Goal: Find specific page/section: Find specific page/section

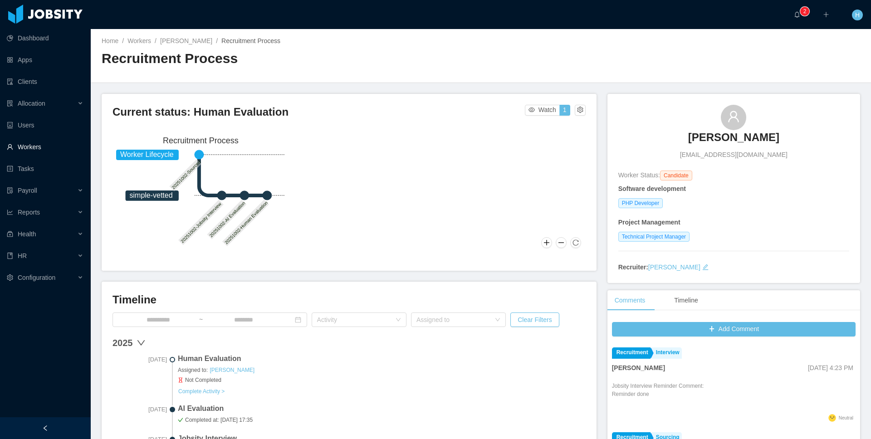
click at [40, 143] on link "Workers" at bounding box center [45, 147] width 77 height 18
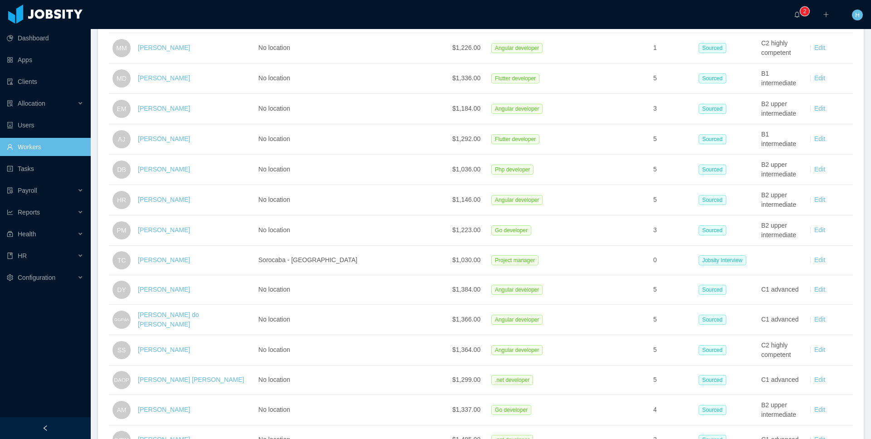
scroll to position [1249, 0]
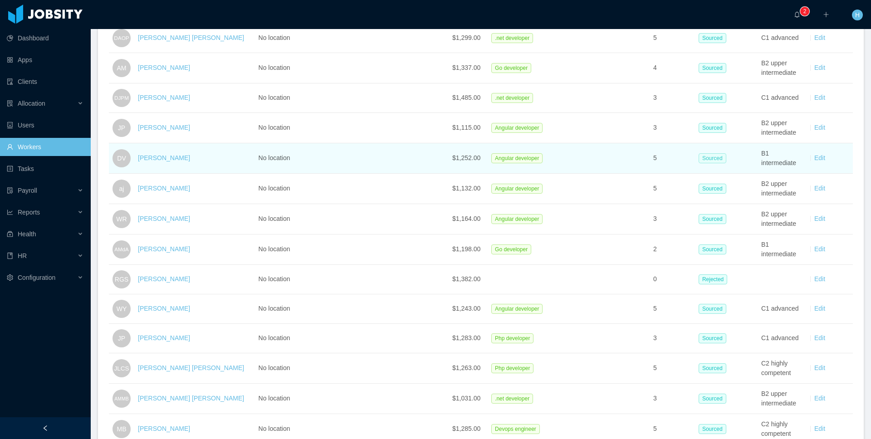
click at [698, 159] on span "Sourced" at bounding box center [712, 158] width 28 height 10
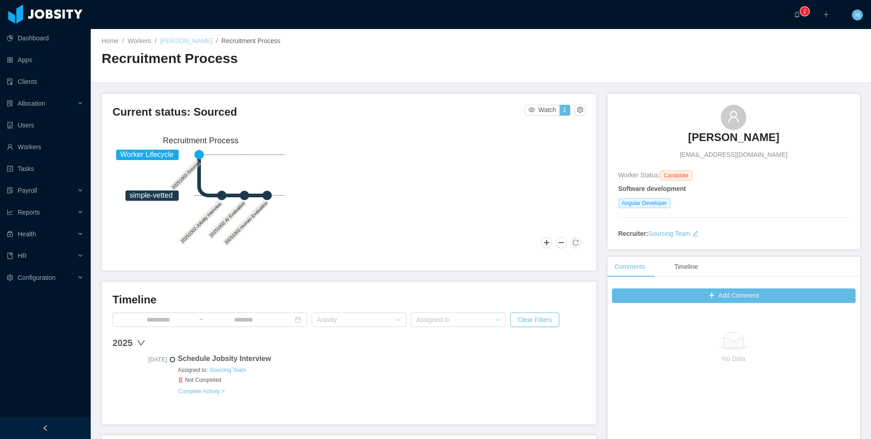
click at [192, 44] on link "[PERSON_NAME]" at bounding box center [186, 40] width 52 height 7
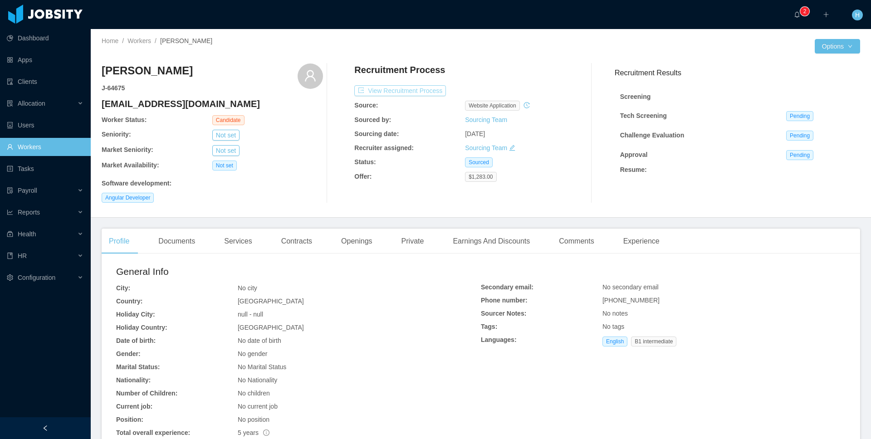
click at [385, 92] on button "View Recruitment Process" at bounding box center [400, 90] width 92 height 11
